Goal: Task Accomplishment & Management: Use online tool/utility

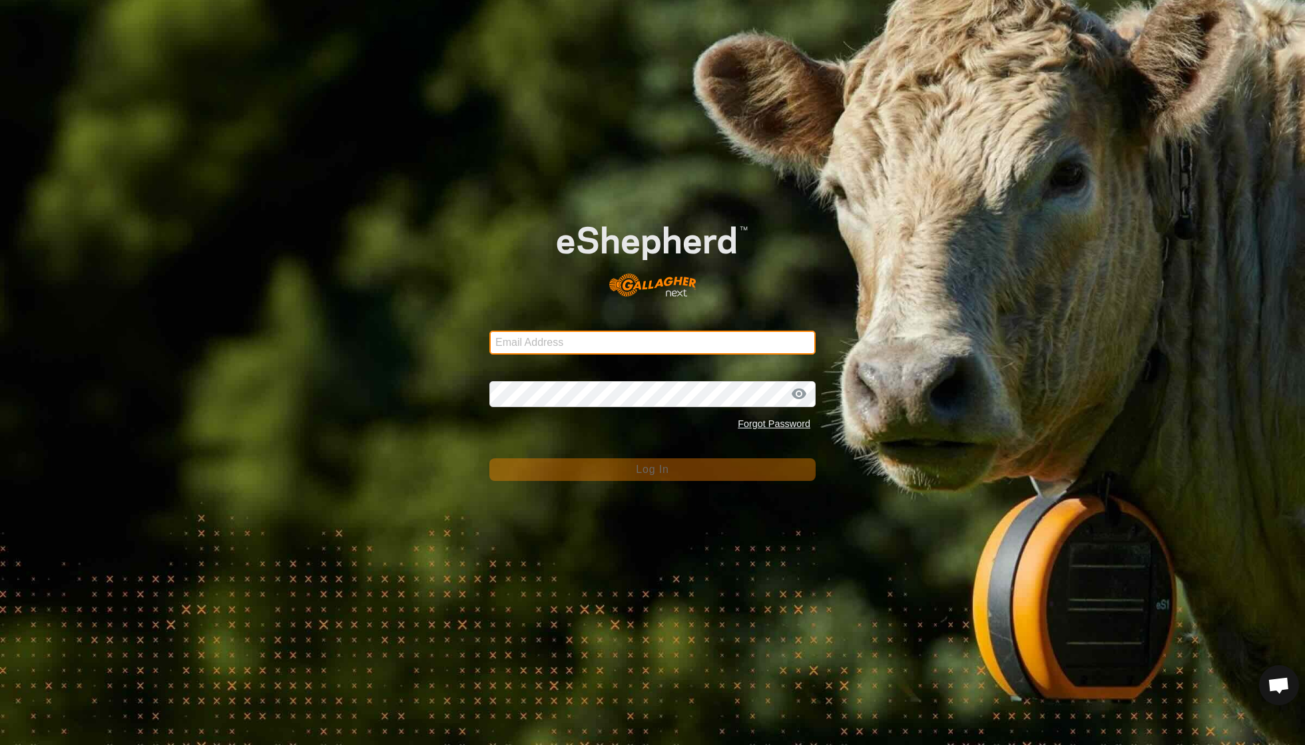
scroll to position [114, 0]
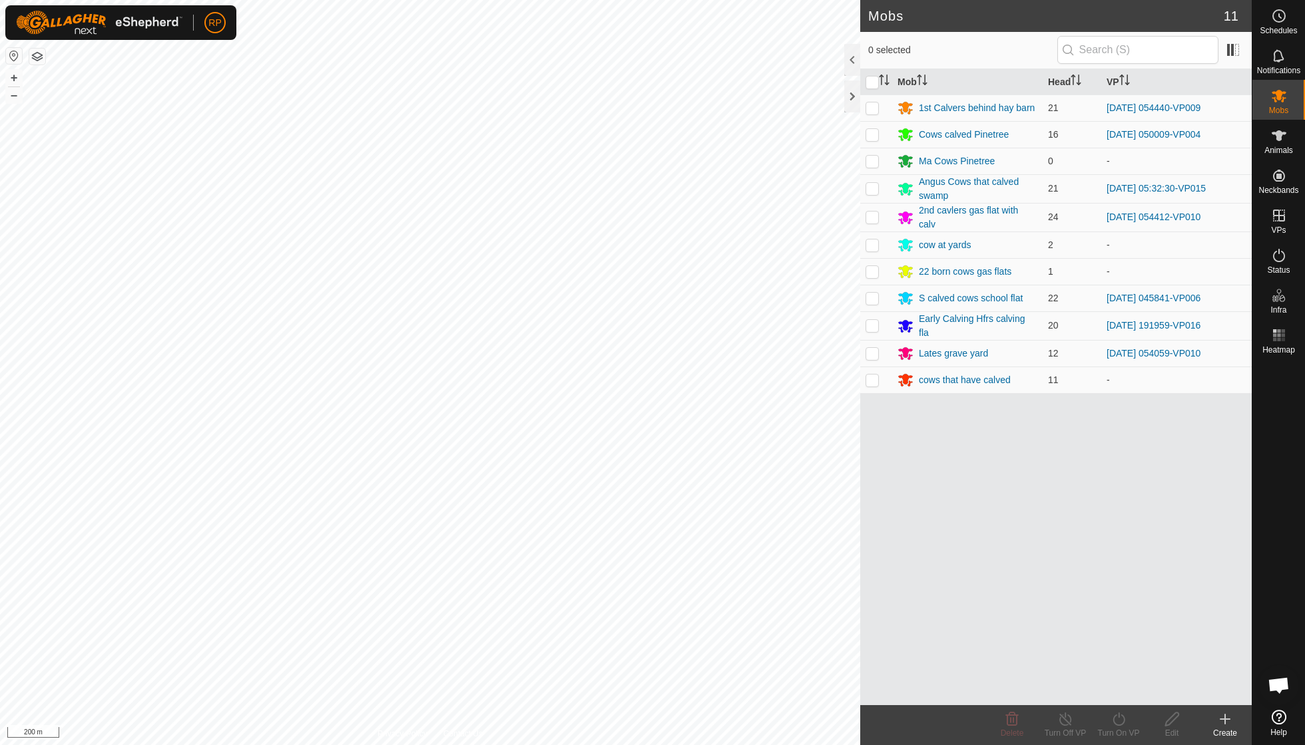
scroll to position [114, 0]
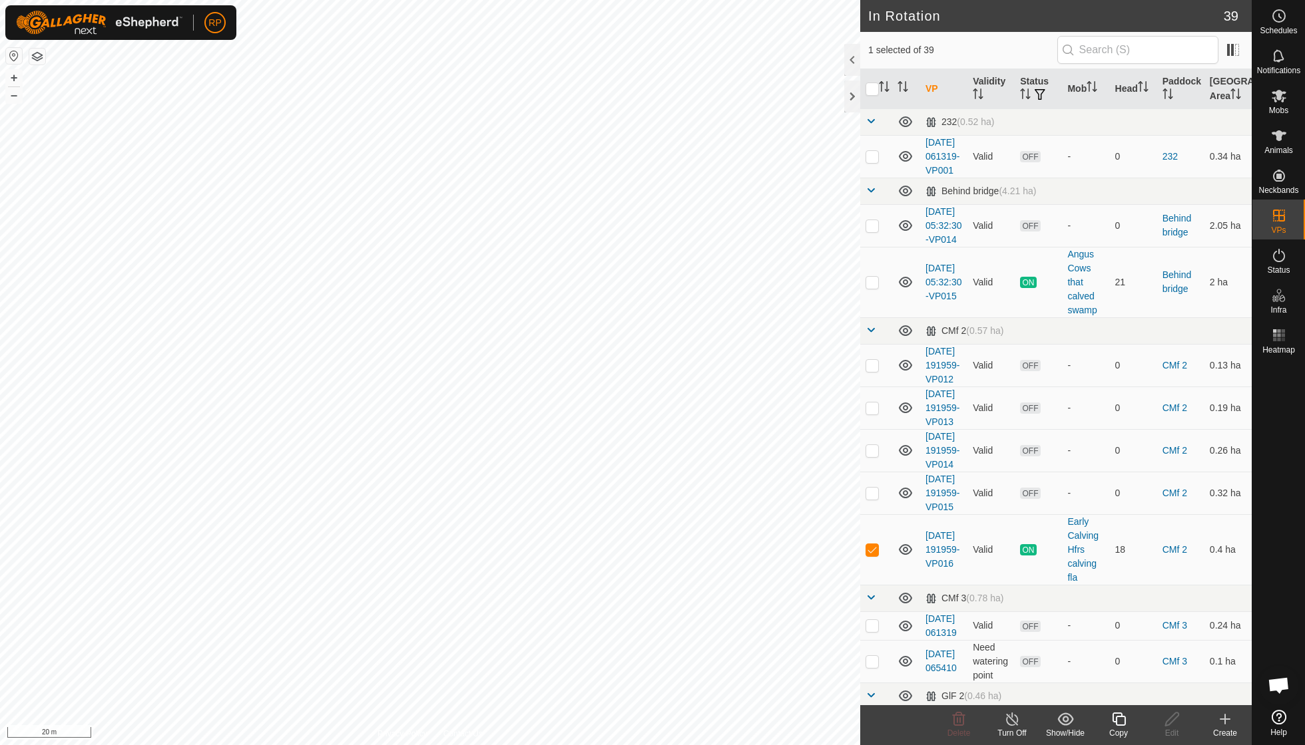
click at [1116, 722] on icon at bounding box center [1118, 719] width 13 height 13
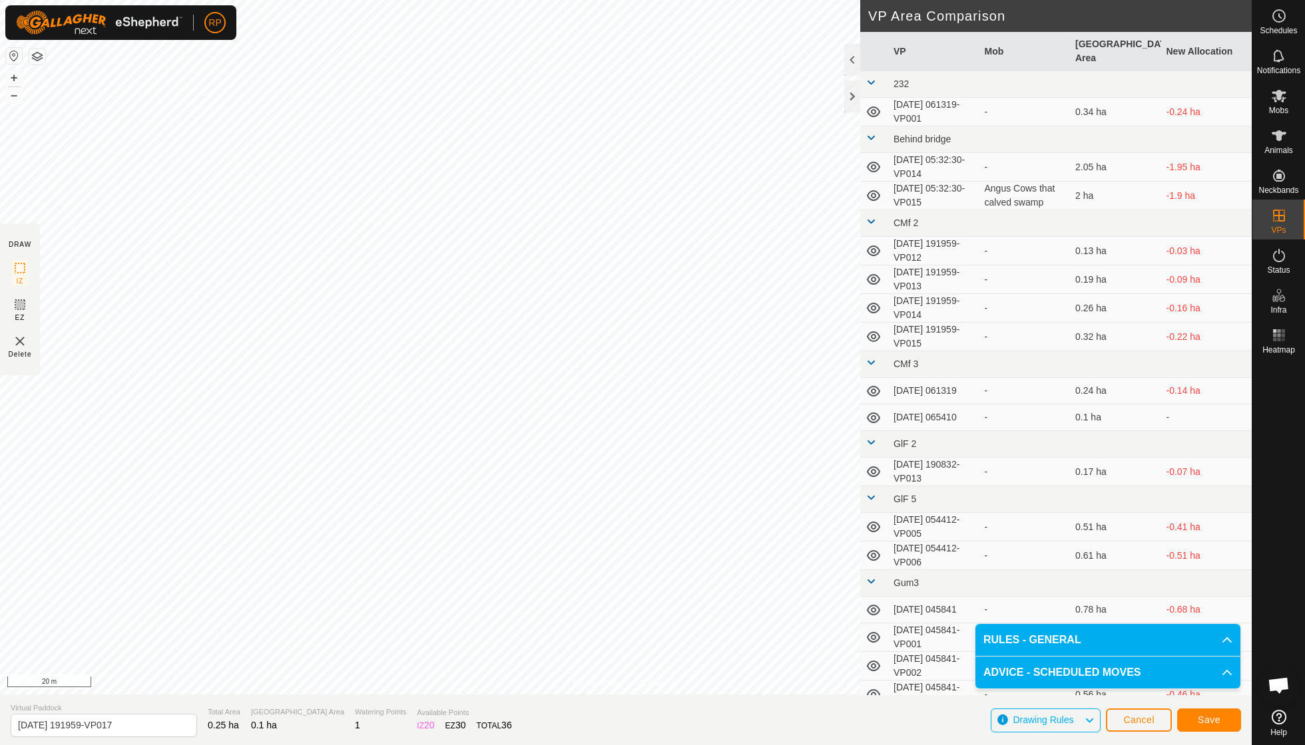
click at [1197, 718] on span "Save" at bounding box center [1208, 720] width 23 height 11
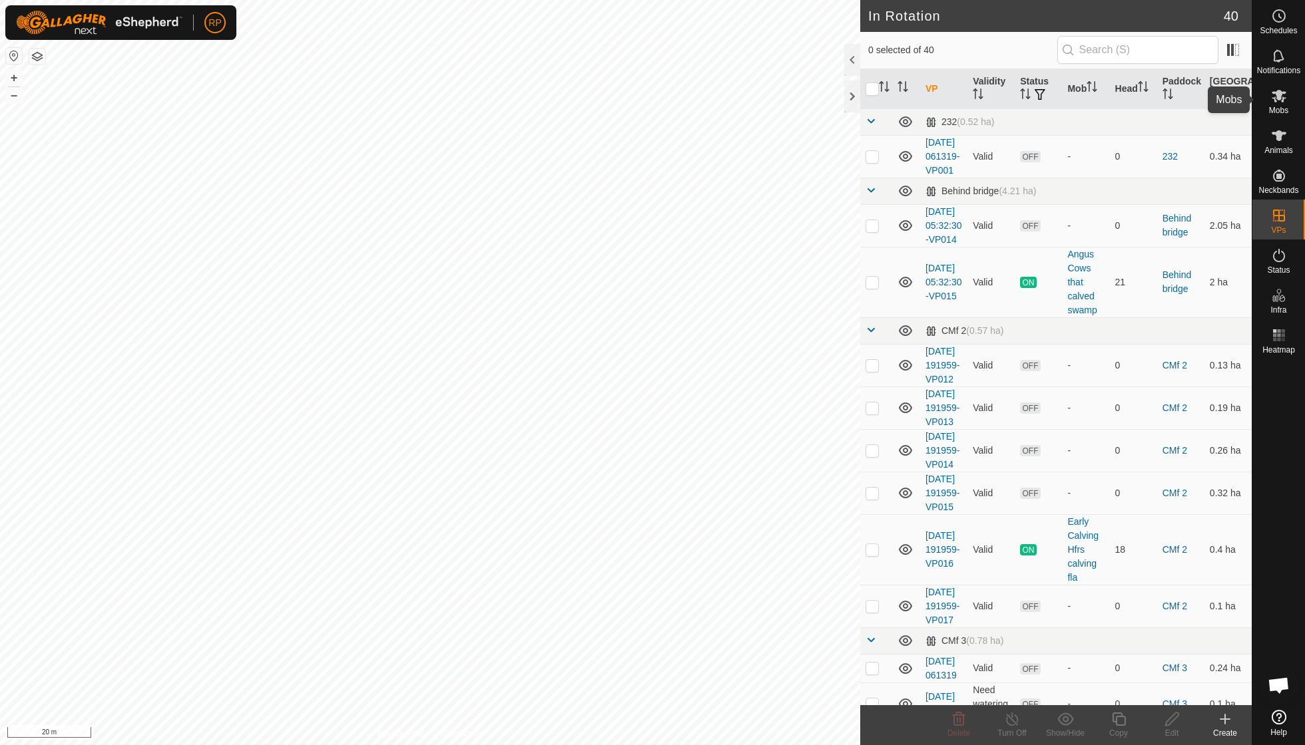
click at [1279, 112] on span "Mobs" at bounding box center [1278, 110] width 19 height 8
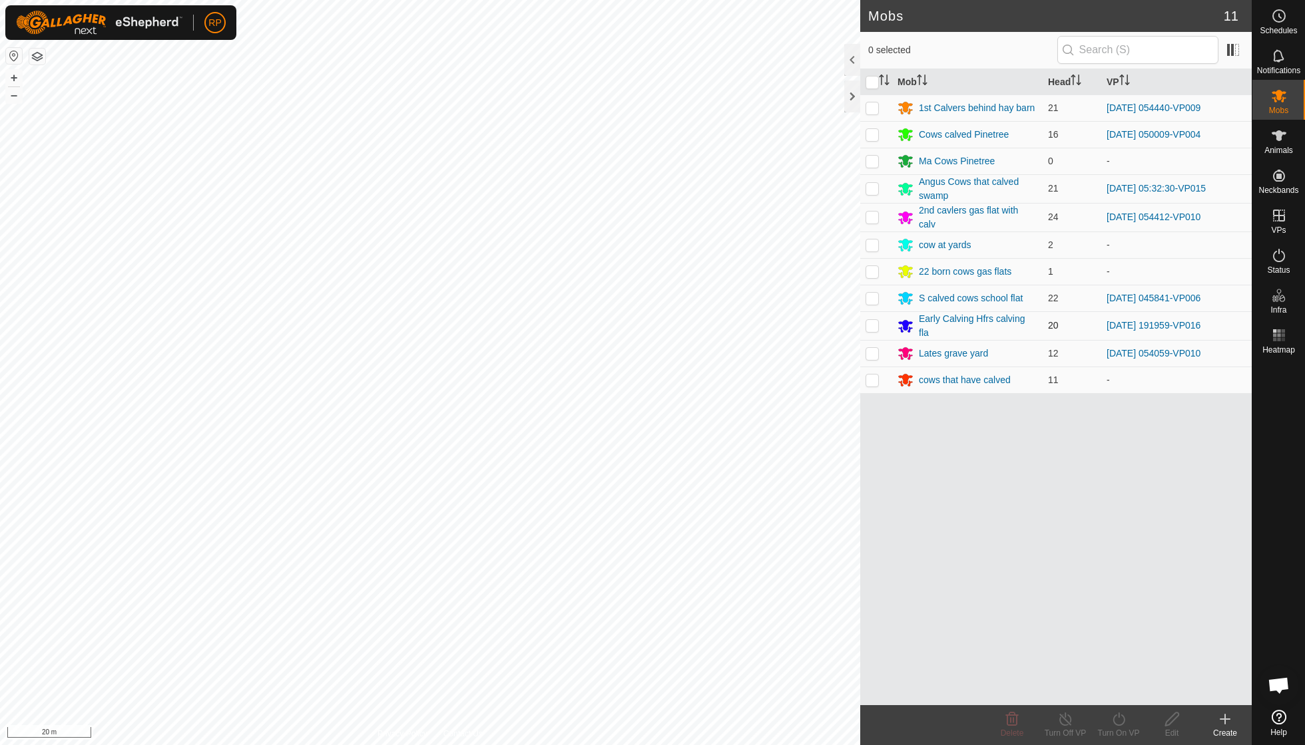
click at [871, 322] on p-checkbox at bounding box center [871, 325] width 13 height 11
checkbox input "true"
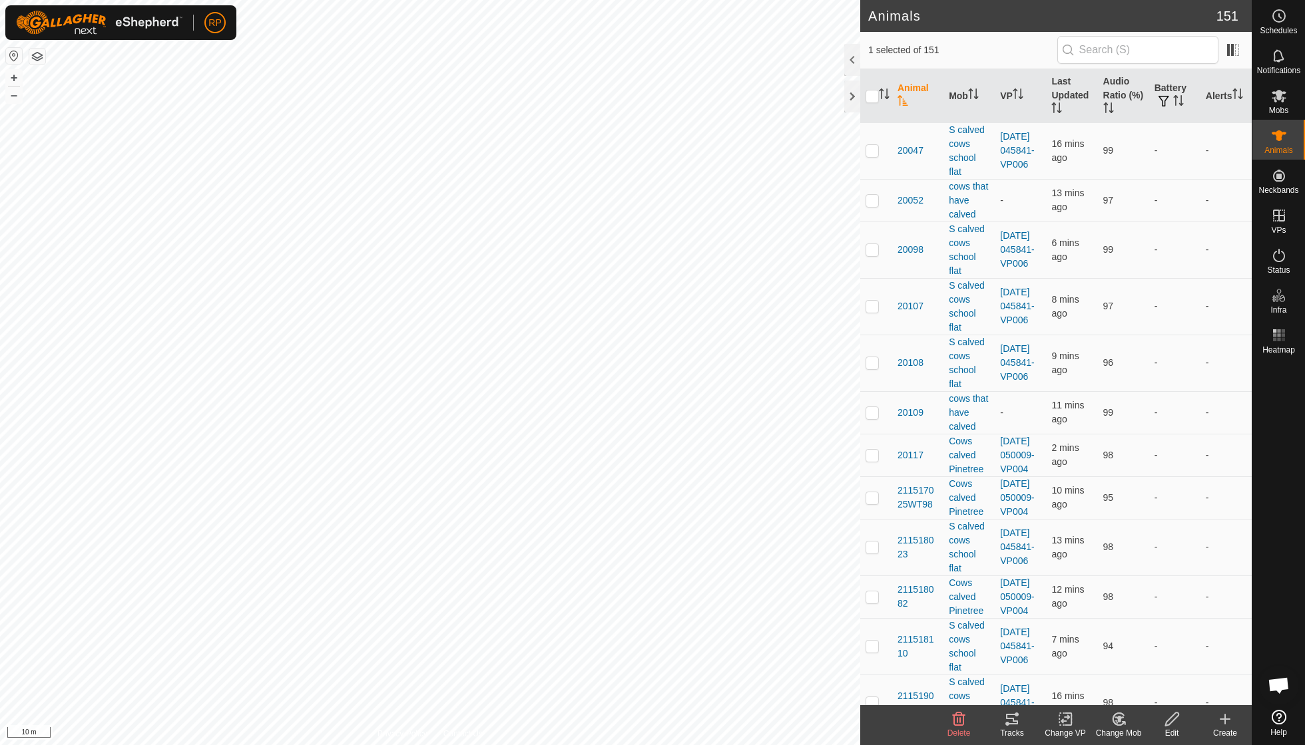
click at [1116, 717] on icon at bounding box center [1118, 720] width 17 height 16
click at [1130, 690] on link "Remove from Mob" at bounding box center [1158, 689] width 132 height 27
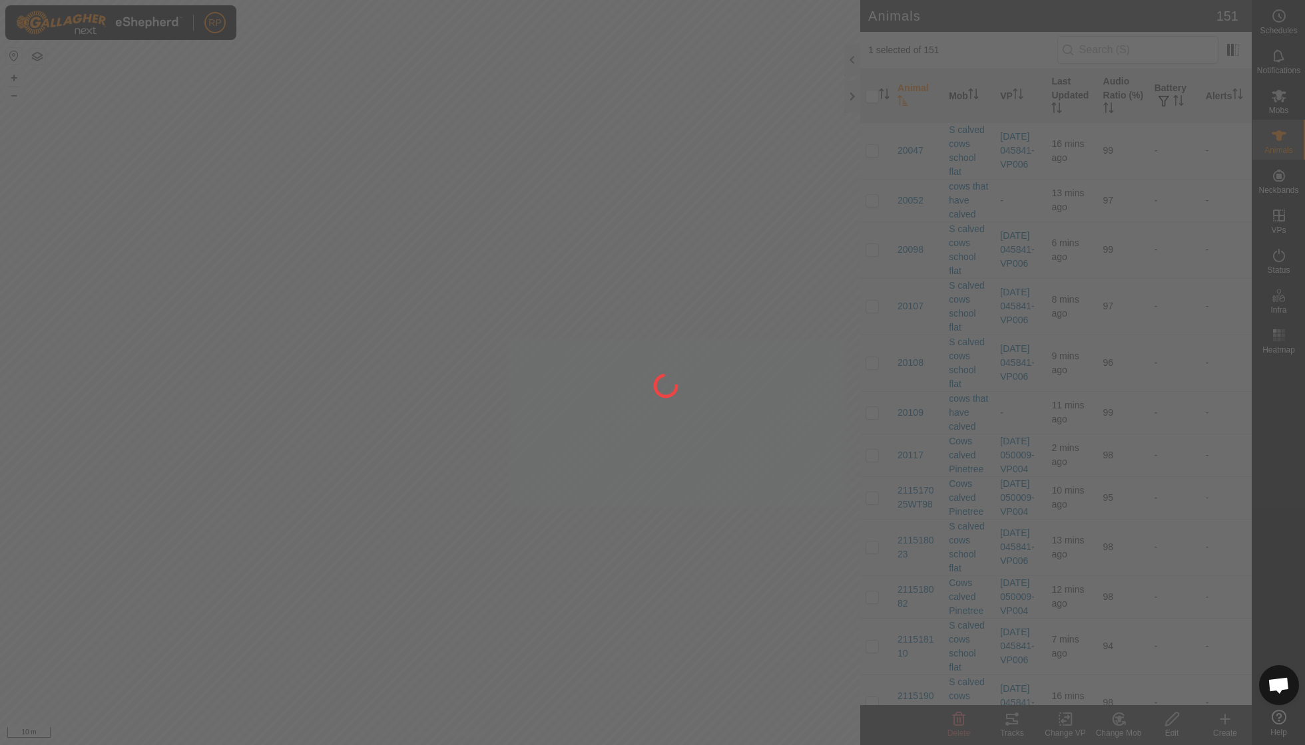
checkbox input "false"
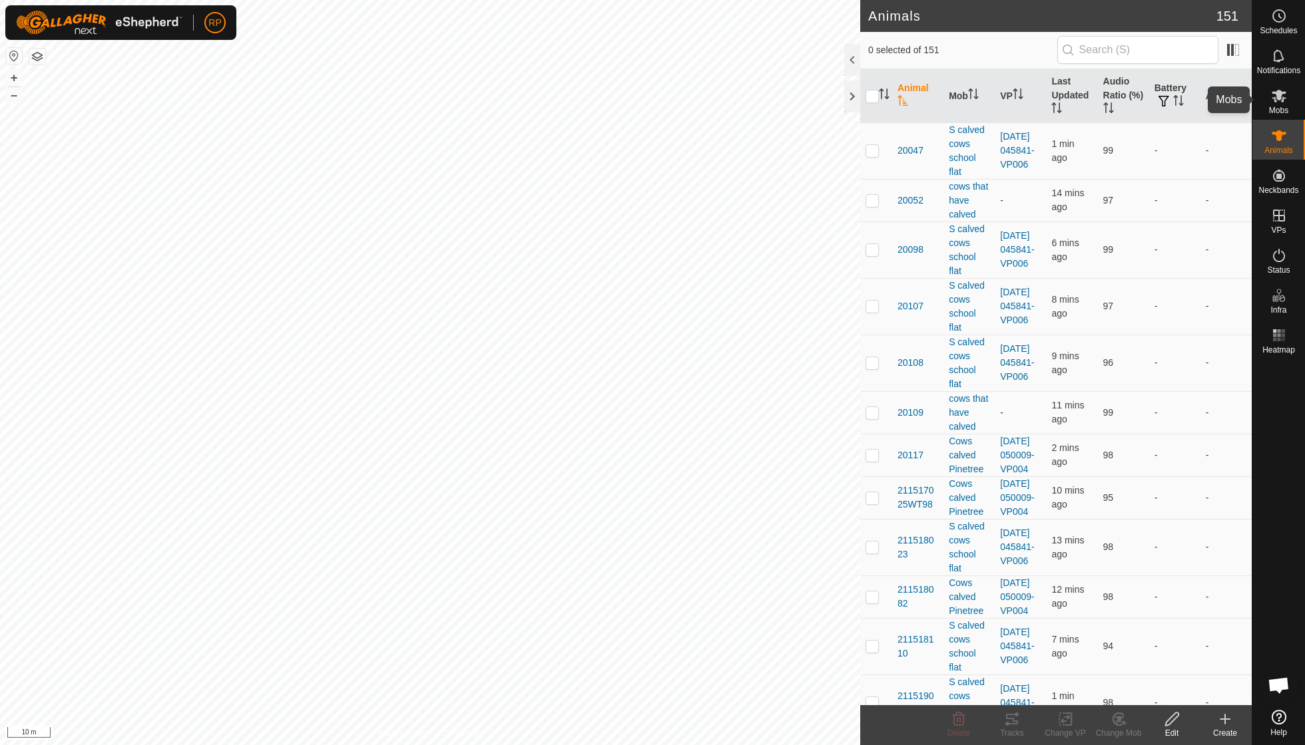
click at [1286, 103] on icon at bounding box center [1279, 96] width 16 height 16
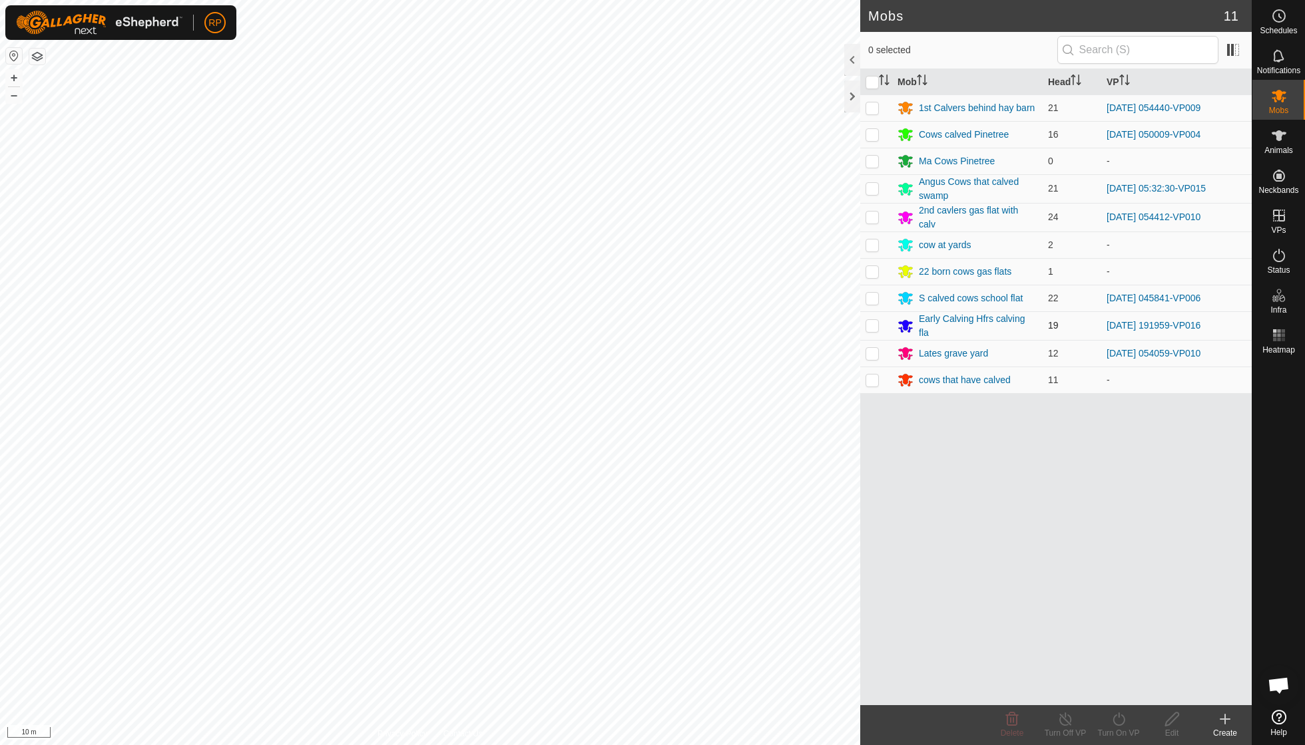
click at [869, 320] on p-checkbox at bounding box center [871, 325] width 13 height 11
checkbox input "true"
click at [1116, 722] on icon at bounding box center [1118, 720] width 17 height 16
click at [1122, 690] on link "Now" at bounding box center [1158, 689] width 132 height 27
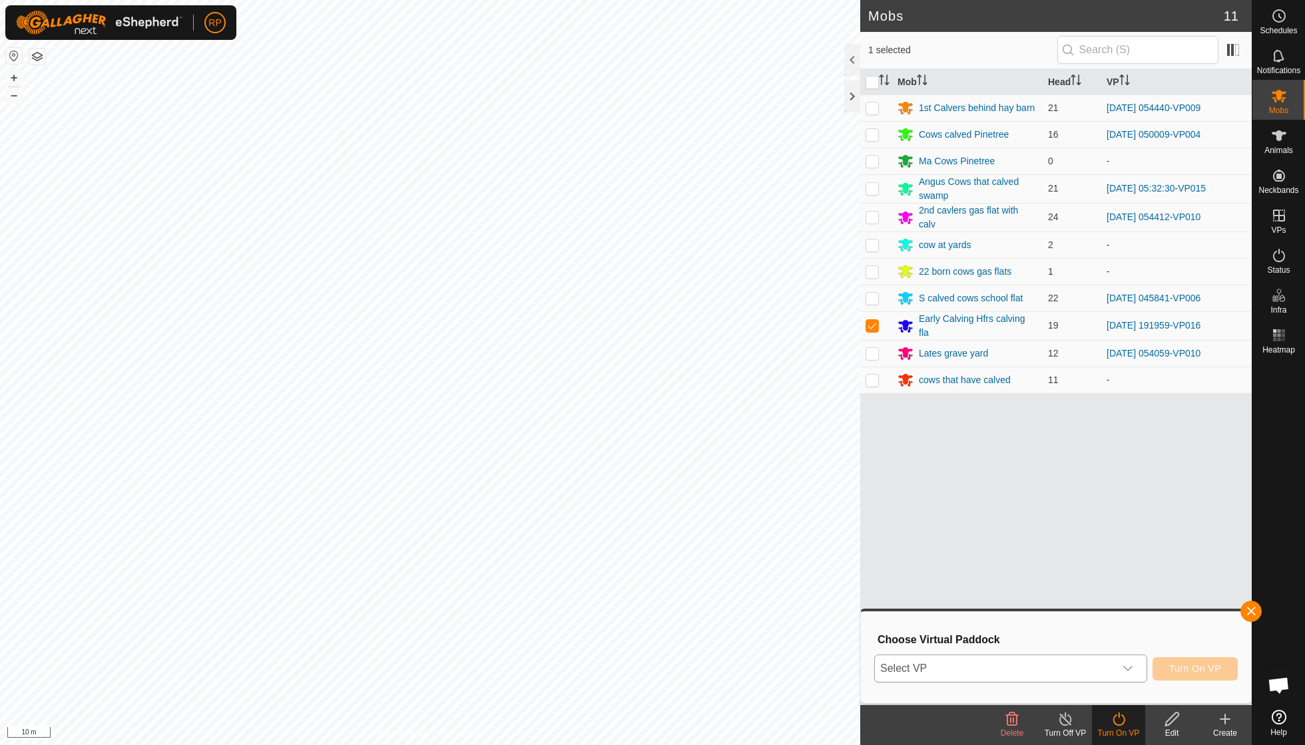
click at [1129, 660] on div "dropdown trigger" at bounding box center [1127, 669] width 27 height 27
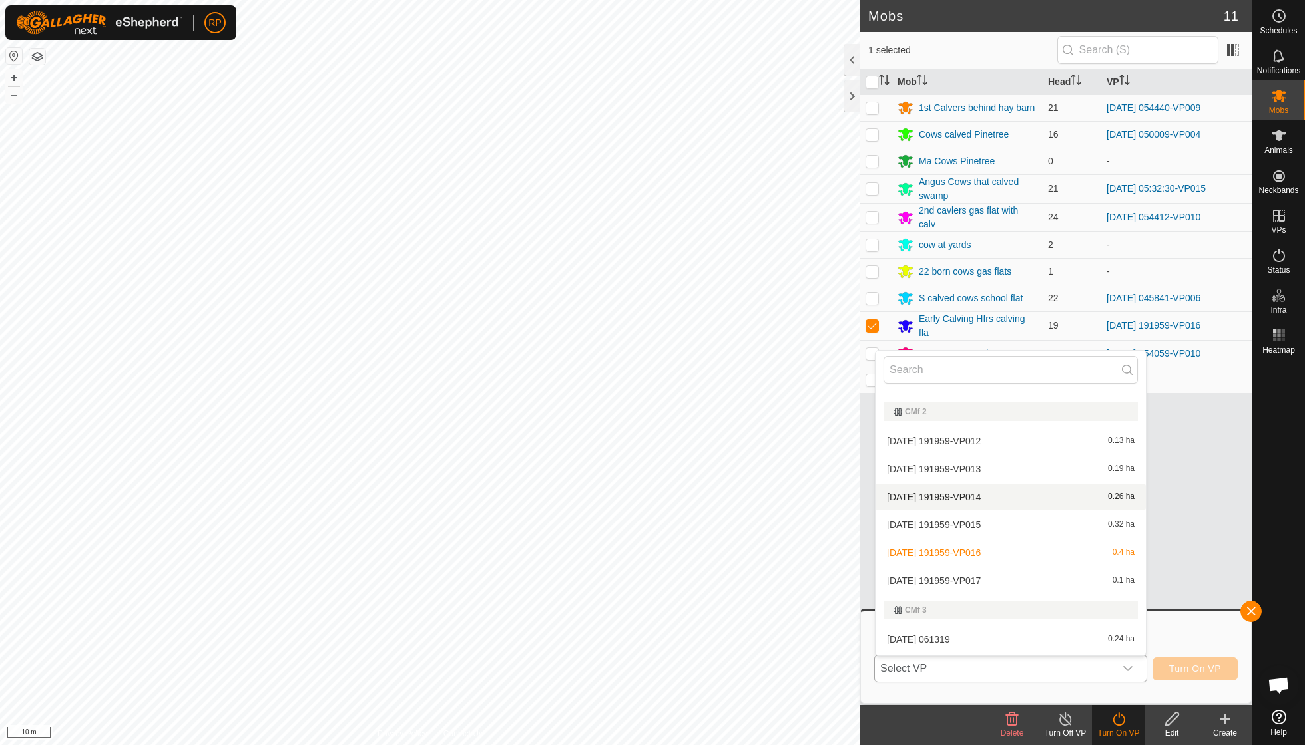
scroll to position [152, 0]
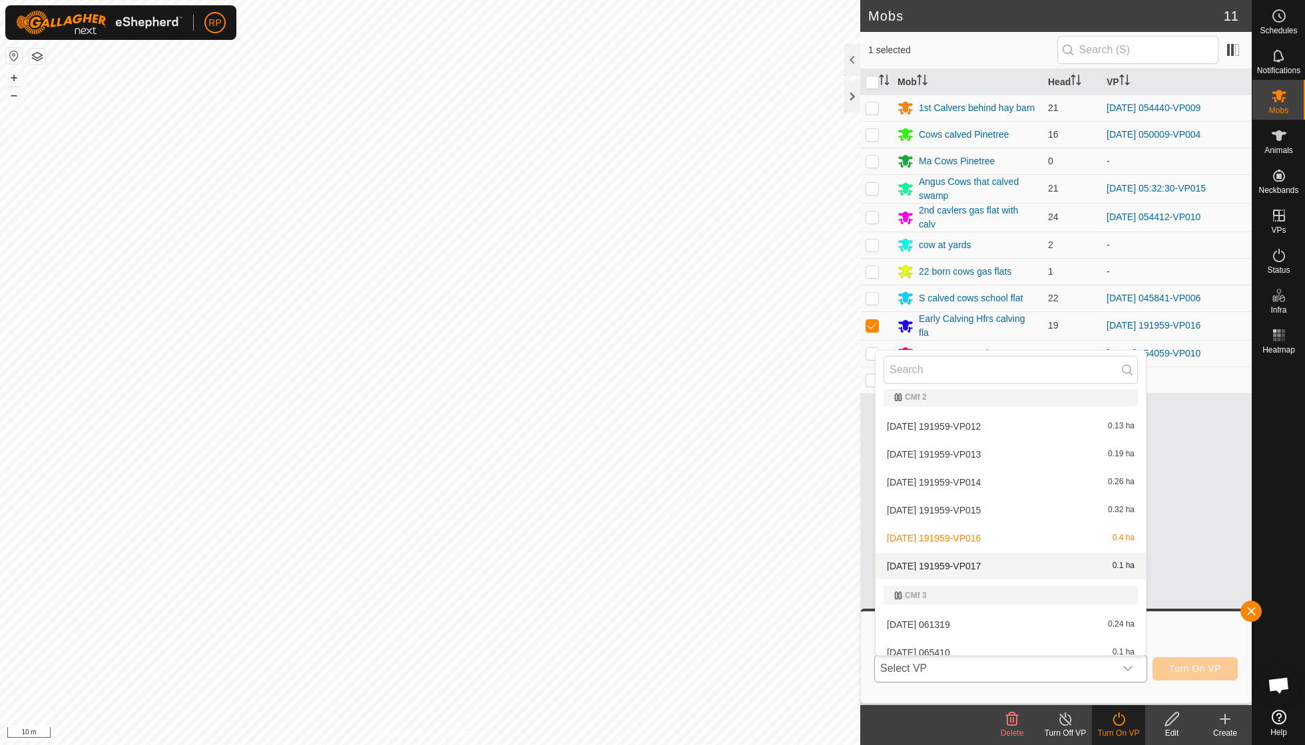
click at [996, 563] on li "2025-09-14 191959-VP017 0.1 ha" at bounding box center [1010, 566] width 270 height 27
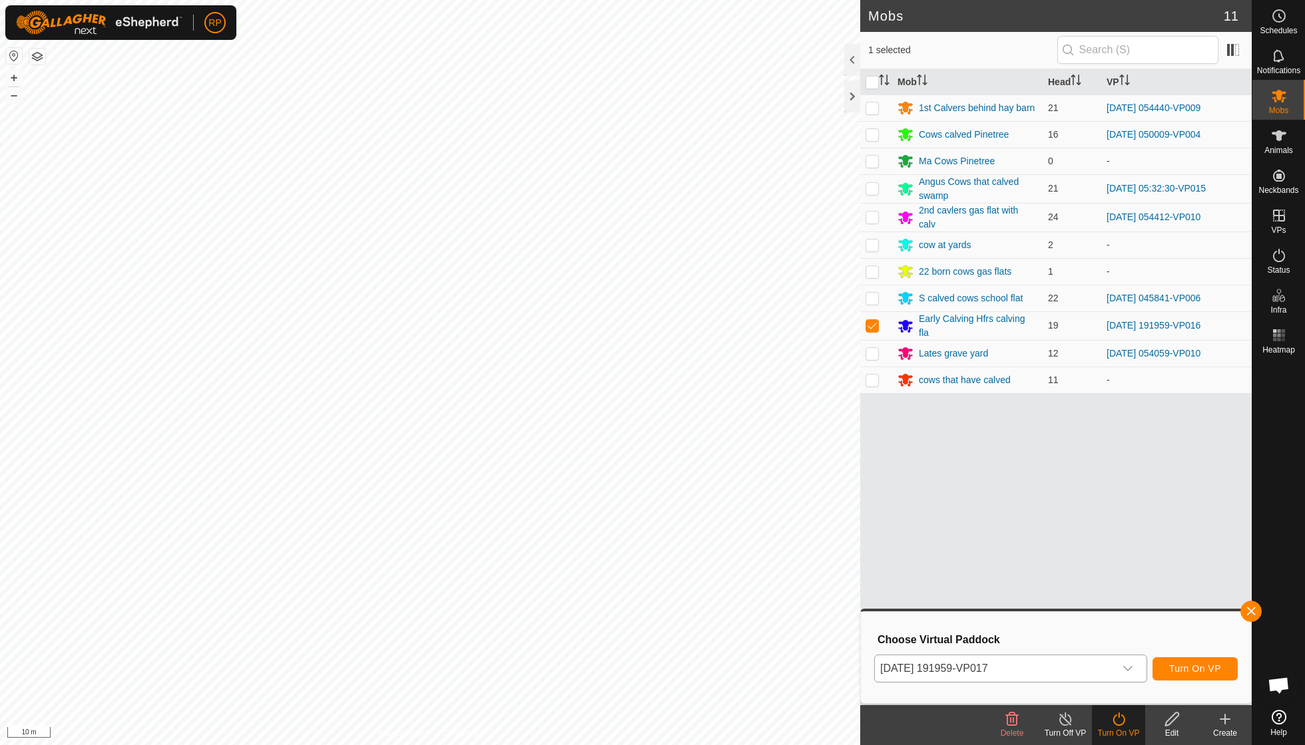
click at [1178, 668] on span "Turn On VP" at bounding box center [1195, 669] width 52 height 11
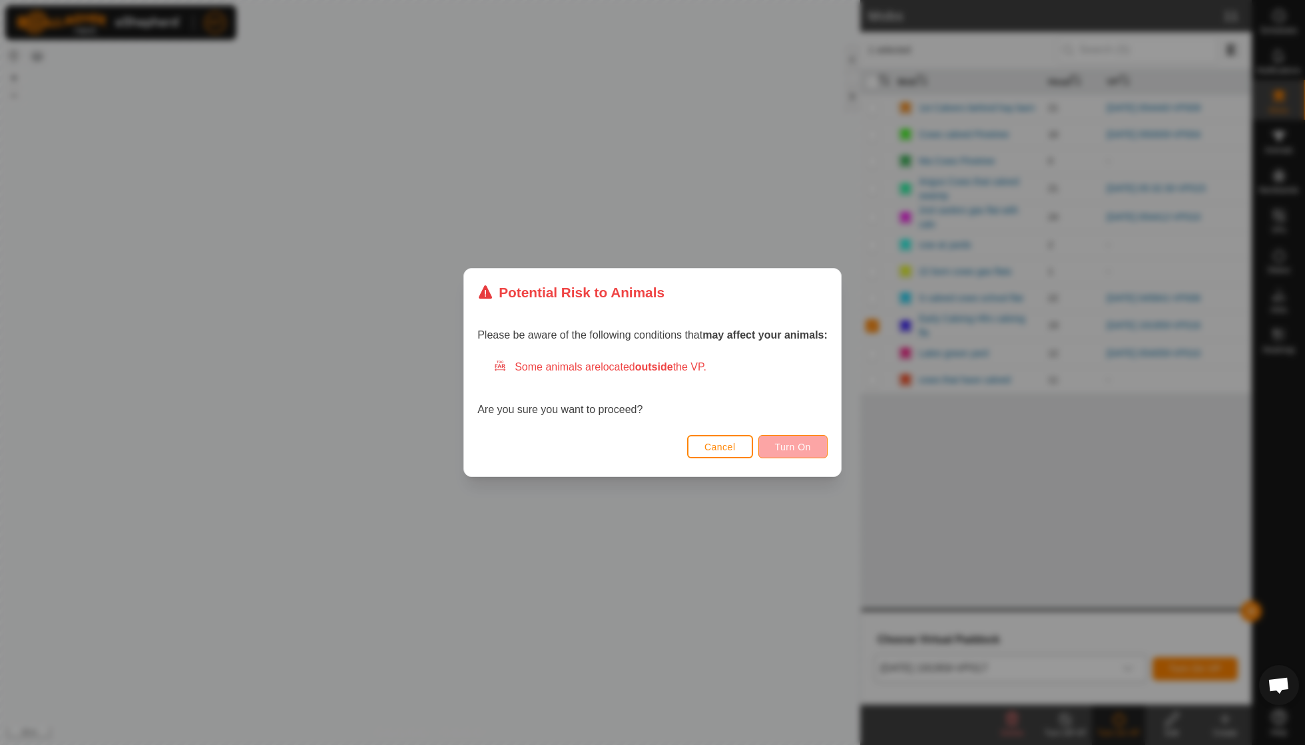
click at [795, 455] on button "Turn On" at bounding box center [792, 446] width 69 height 23
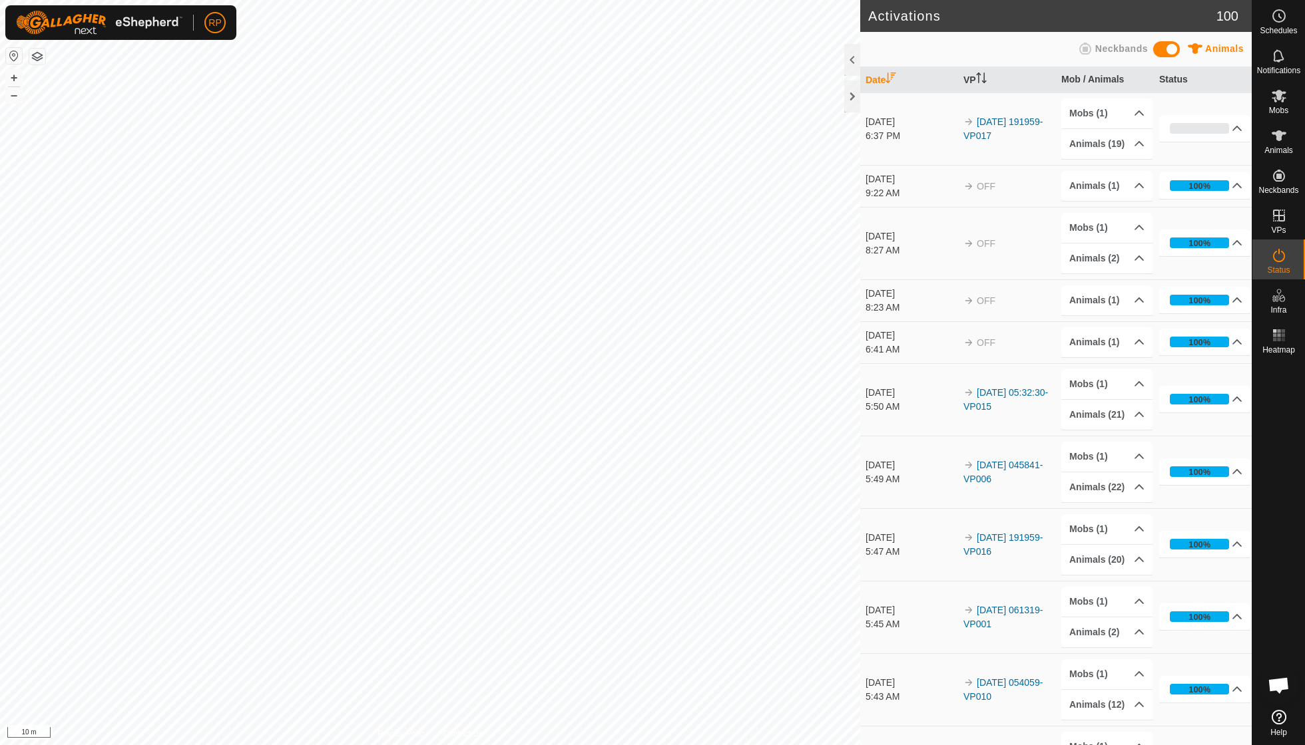
scroll to position [114, 0]
